Goal: Task Accomplishment & Management: Use online tool/utility

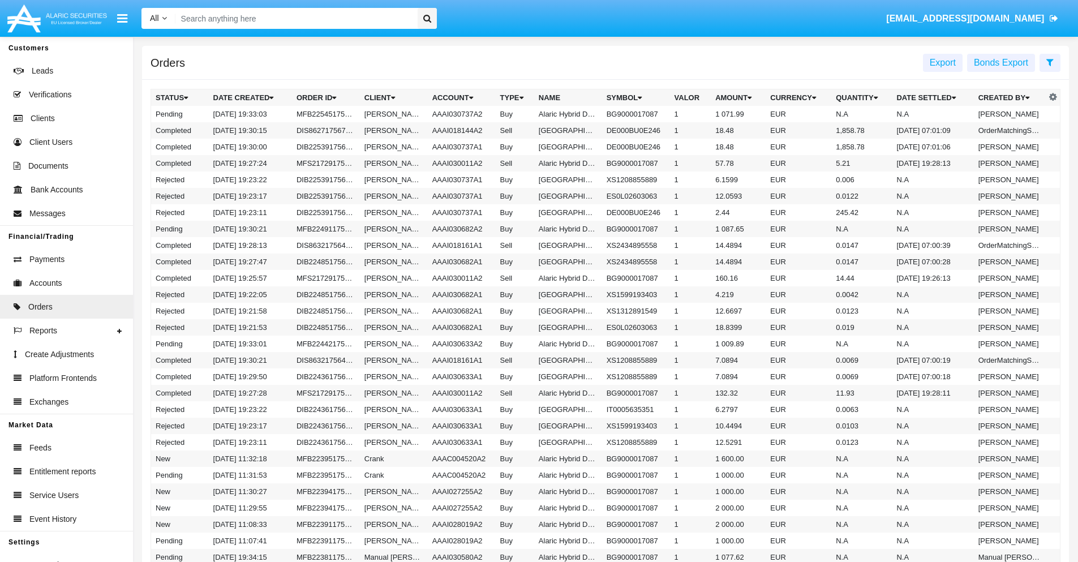
click at [943, 62] on span "Export" at bounding box center [943, 63] width 26 height 10
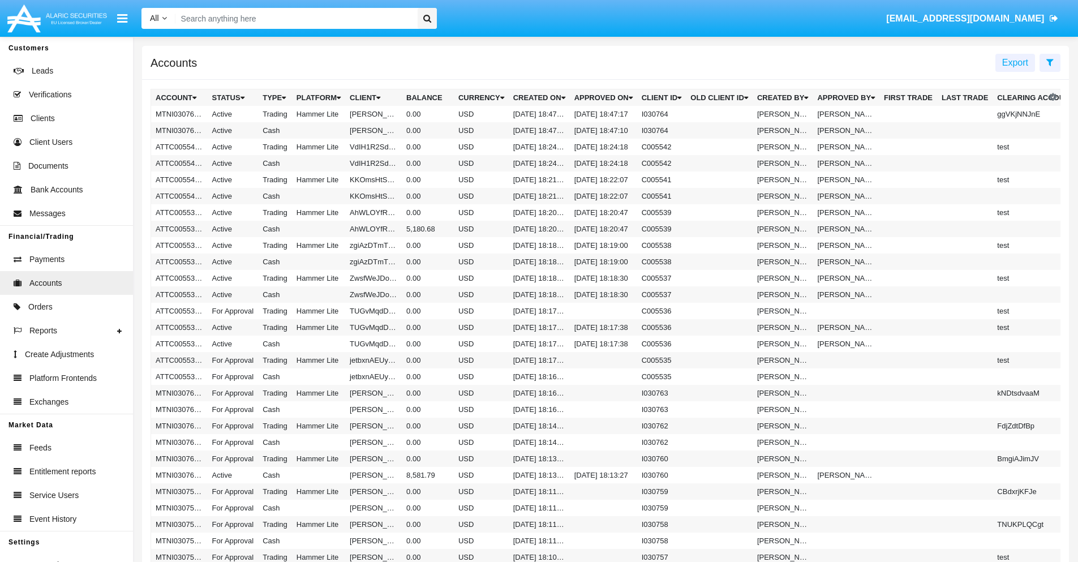
click at [1015, 62] on span "Export" at bounding box center [1015, 63] width 26 height 10
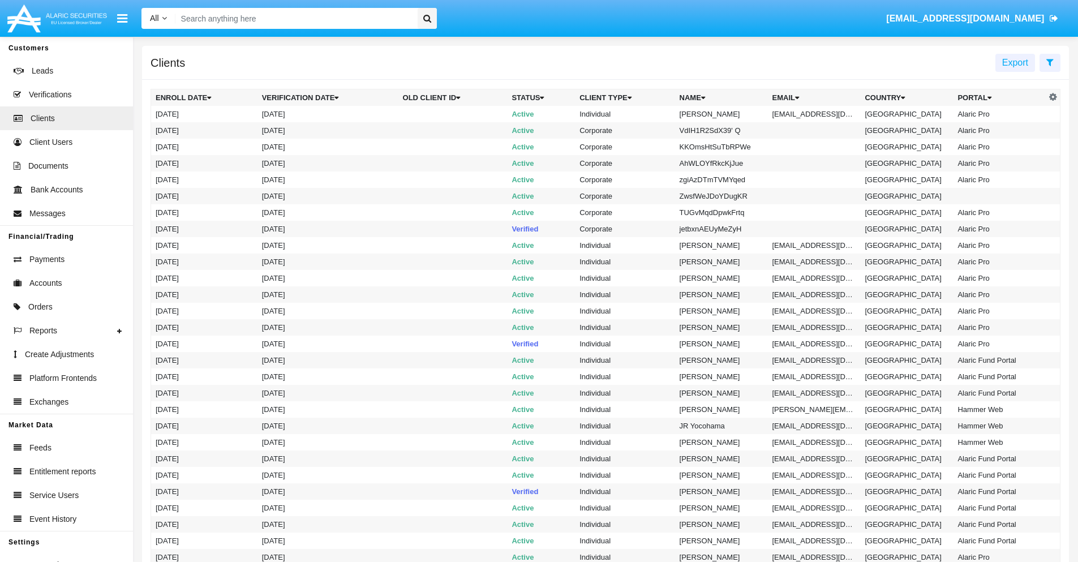
click at [1015, 62] on span "Export" at bounding box center [1015, 63] width 26 height 10
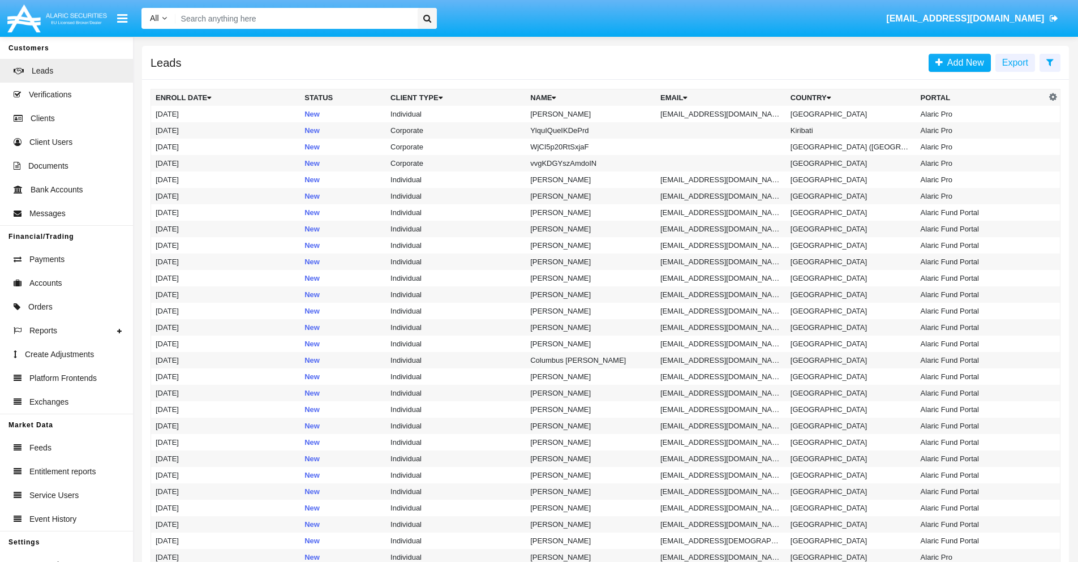
click at [1015, 62] on span "Export" at bounding box center [1015, 63] width 26 height 10
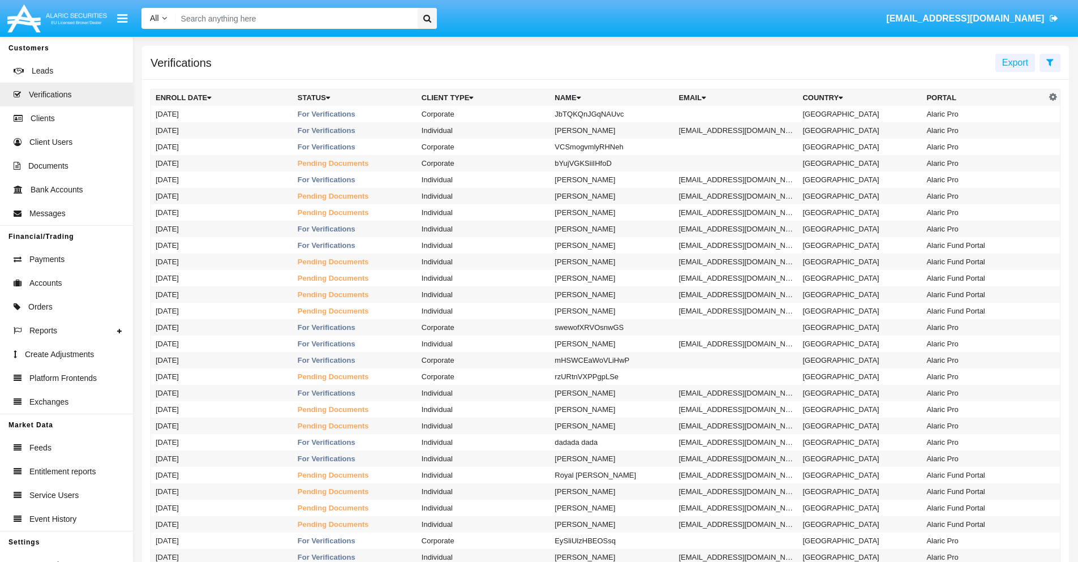
click at [1015, 62] on span "Export" at bounding box center [1015, 63] width 26 height 10
